Goal: Task Accomplishment & Management: Use online tool/utility

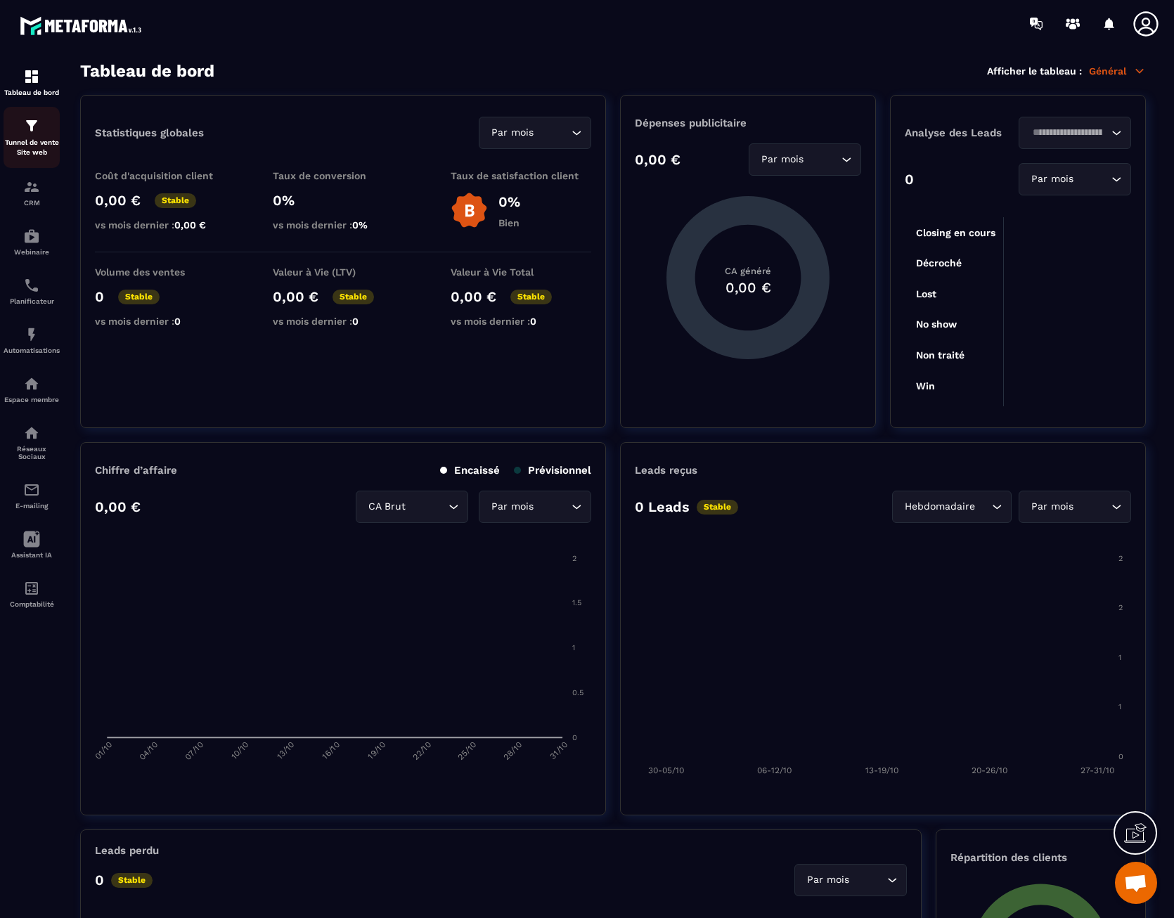
click at [32, 145] on p "Tunnel de vente Site web" at bounding box center [32, 148] width 56 height 20
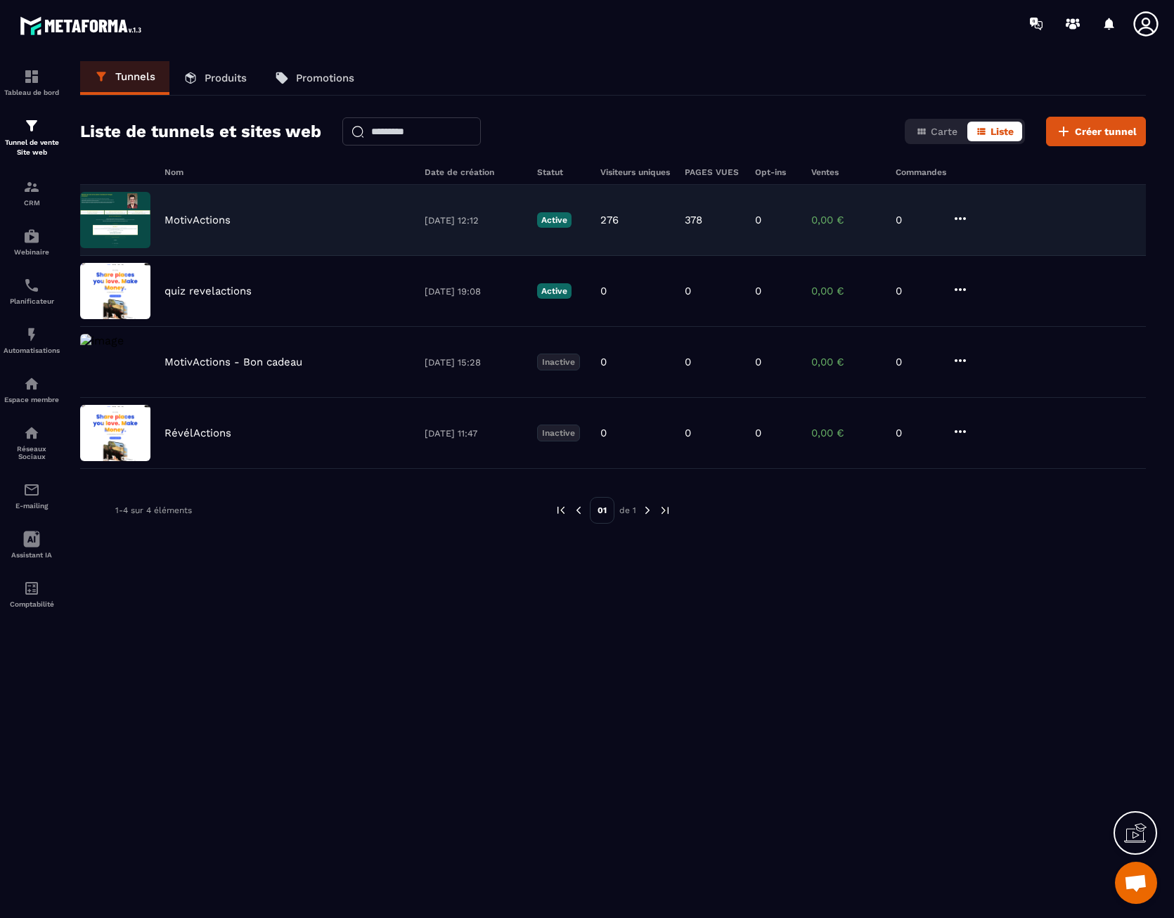
click at [224, 221] on p "MotivActions" at bounding box center [197, 220] width 66 height 13
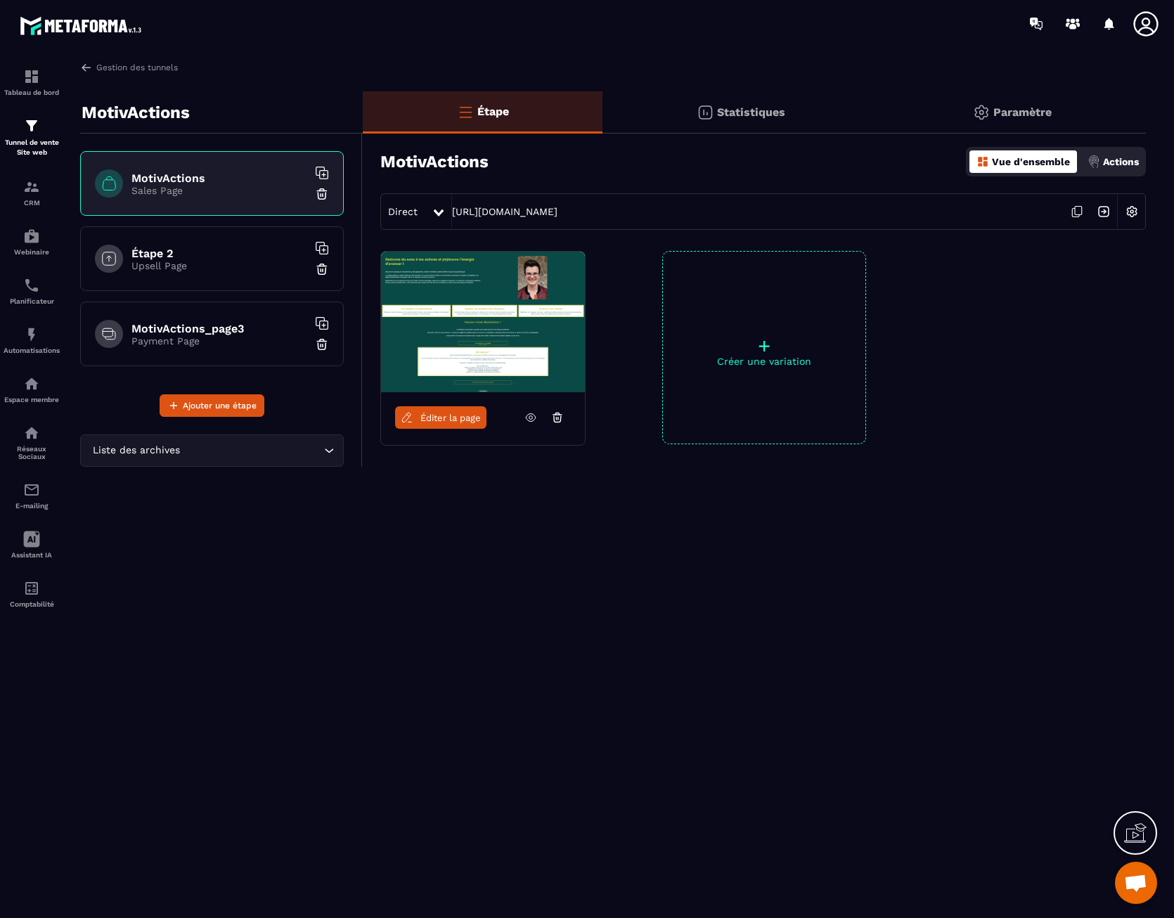
click at [212, 229] on div "Étape 2 Upsell Page" at bounding box center [212, 258] width 264 height 65
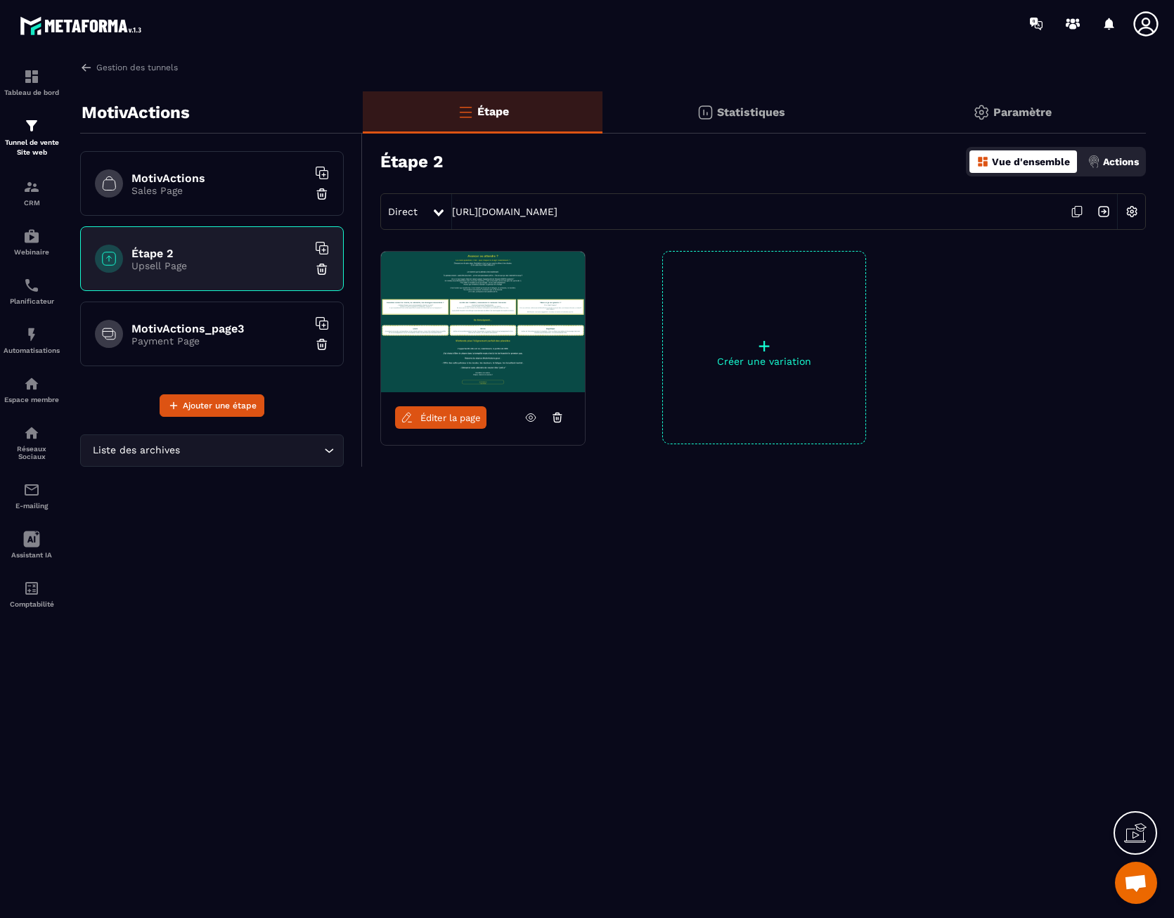
click at [451, 425] on link "Éditer la page" at bounding box center [440, 417] width 91 height 22
